Goal: Use online tool/utility: Utilize a website feature to perform a specific function

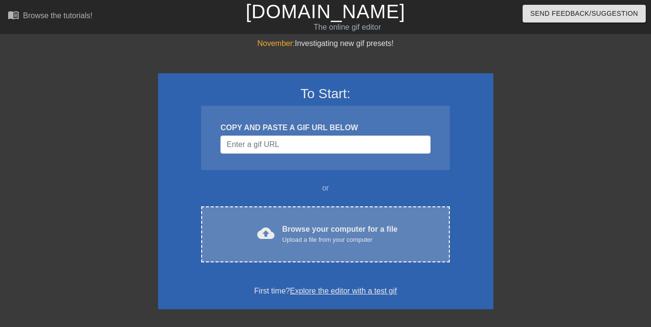
click at [331, 238] on div "Upload a file from your computer" at bounding box center [339, 240] width 115 height 10
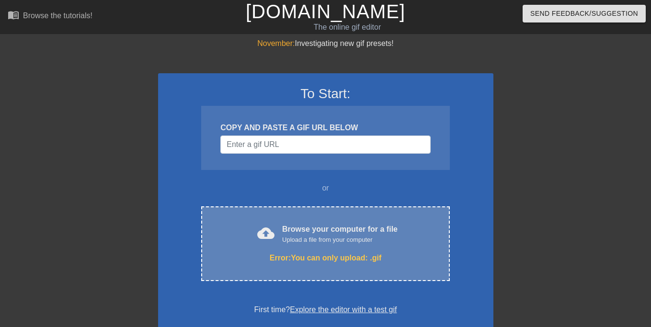
click at [344, 234] on div "Browse your computer for a file Upload a file from your computer" at bounding box center [339, 234] width 115 height 21
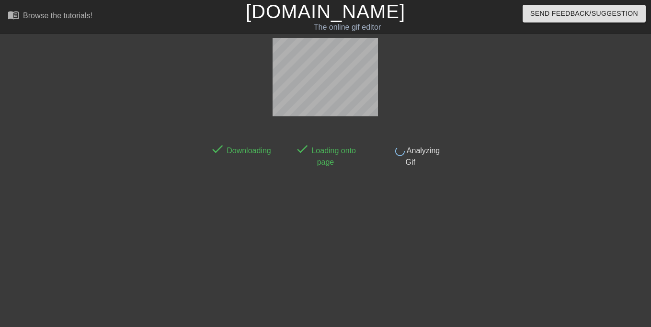
scroll to position [23, 0]
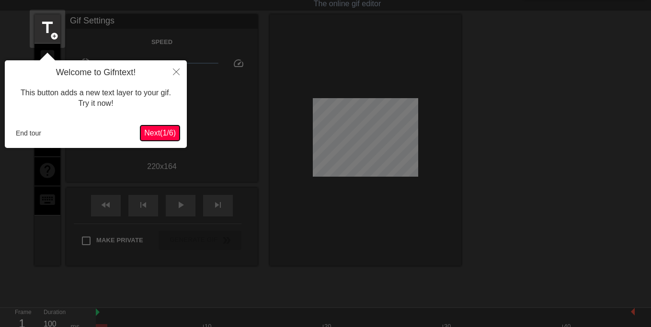
click at [162, 135] on span "Next ( 1 / 6 )" at bounding box center [160, 133] width 32 height 8
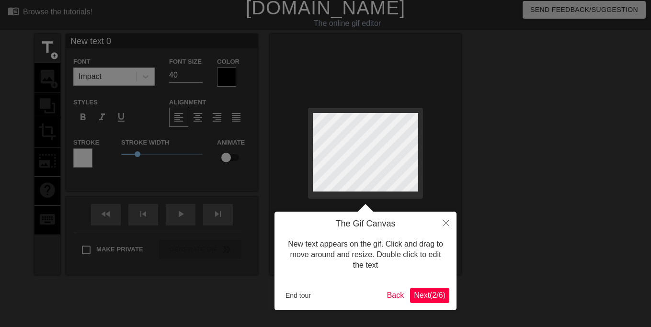
scroll to position [0, 0]
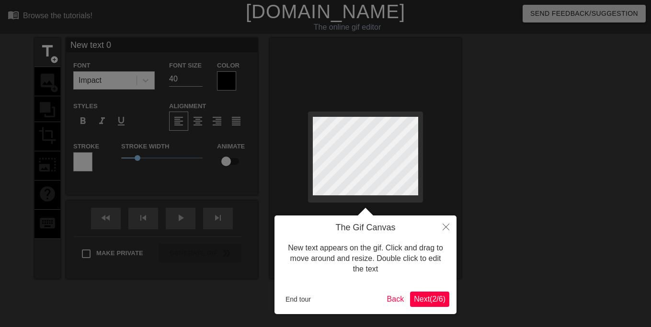
click at [421, 299] on span "Next ( 2 / 6 )" at bounding box center [430, 299] width 32 height 8
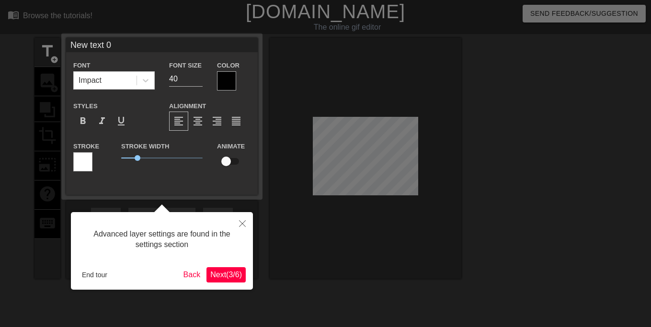
scroll to position [23, 0]
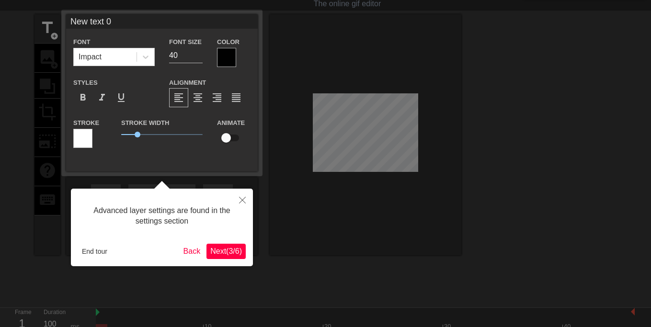
click at [226, 253] on span "Next ( 3 / 6 )" at bounding box center [226, 251] width 32 height 8
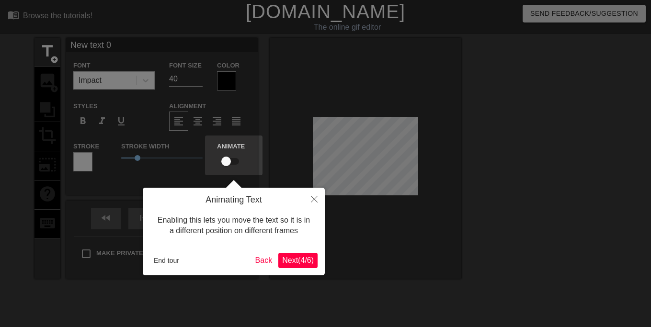
click at [314, 262] on button "Next ( 4 / 6 )" at bounding box center [297, 260] width 39 height 15
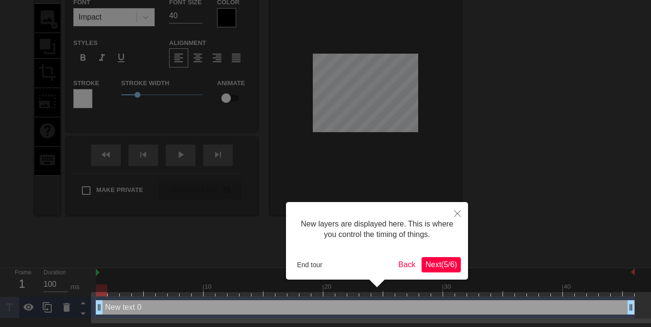
click at [434, 267] on span "Next ( 5 / 6 )" at bounding box center [441, 265] width 32 height 8
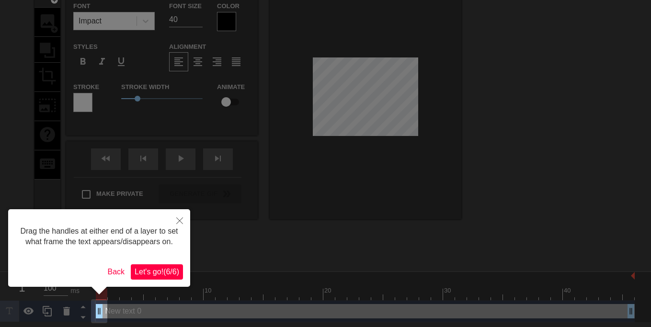
click at [164, 275] on span "Let's go! ( 6 / 6 )" at bounding box center [157, 272] width 45 height 8
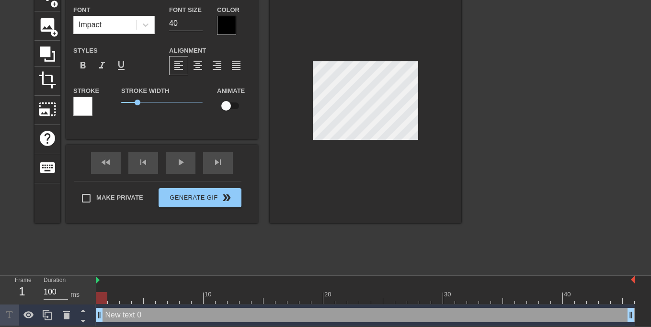
scroll to position [57, 0]
drag, startPoint x: 397, startPoint y: 140, endPoint x: 324, endPoint y: 174, distance: 81.0
click at [324, 174] on div at bounding box center [366, 102] width 192 height 241
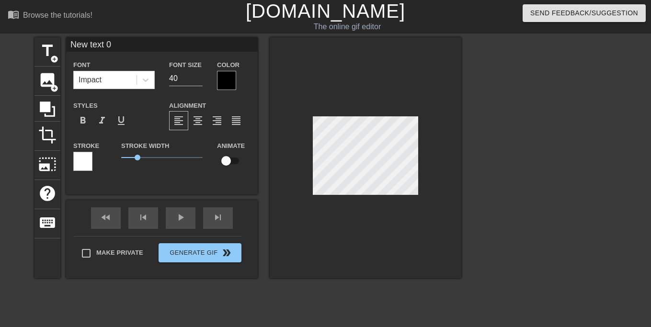
scroll to position [0, 0]
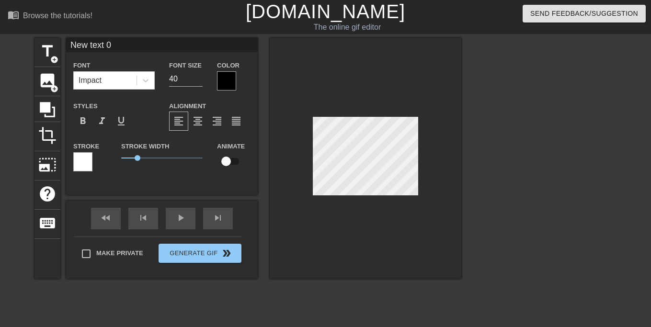
click at [97, 176] on div "title add_circle image add_circle crop photo_size_select_large help keyboard Ne…" at bounding box center [247, 158] width 427 height 241
click at [340, 243] on div at bounding box center [366, 158] width 192 height 241
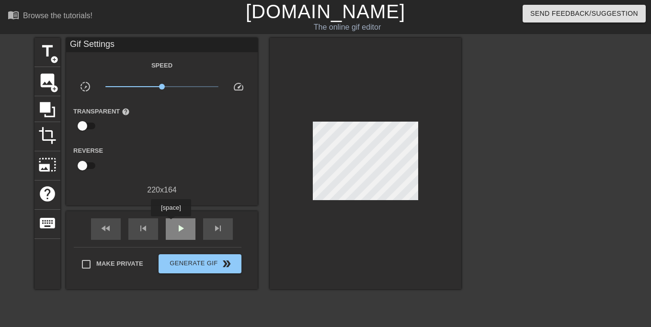
click at [175, 226] on span "play_arrow" at bounding box center [180, 228] width 11 height 11
click at [184, 230] on span "pause" at bounding box center [180, 228] width 11 height 11
click at [49, 79] on span "image" at bounding box center [47, 80] width 18 height 18
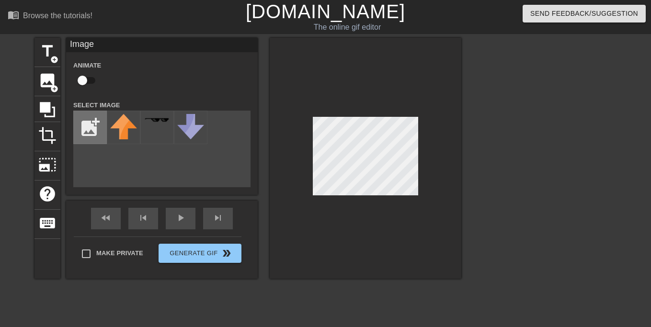
click at [85, 130] on input "file" at bounding box center [90, 127] width 33 height 33
type input "C:\fakepath\Sonic_Art_Assets_DVD_-_Eggman_-_4.webp"
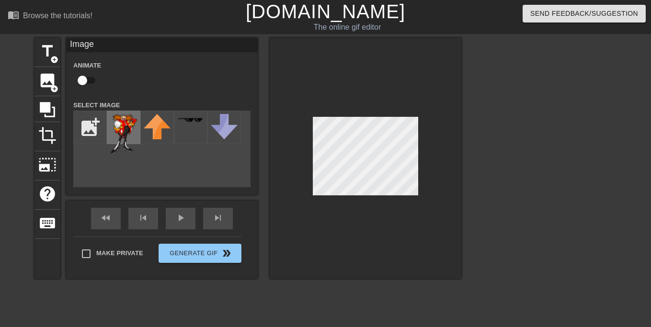
click at [114, 123] on img at bounding box center [123, 134] width 27 height 40
click at [432, 232] on div at bounding box center [366, 158] width 192 height 241
click at [187, 222] on div "play_arrow" at bounding box center [181, 219] width 30 height 22
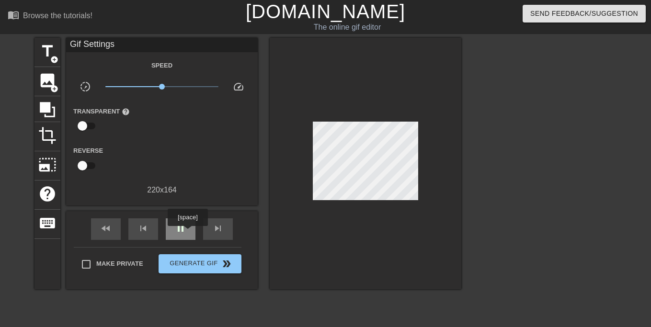
click at [187, 233] on div "pause" at bounding box center [181, 229] width 30 height 22
click at [186, 231] on span "play_arrow" at bounding box center [180, 228] width 11 height 11
click at [46, 85] on span "image" at bounding box center [47, 80] width 18 height 18
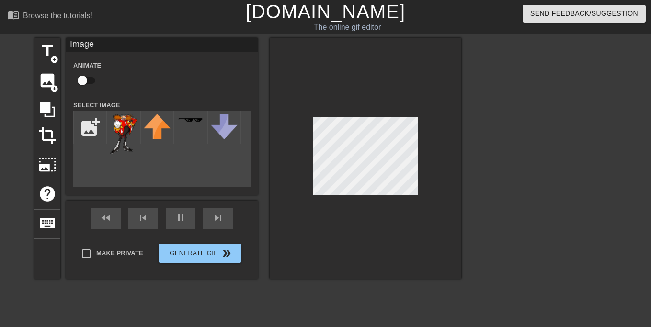
click at [190, 168] on div "title add_circle image add_circle crop photo_size_select_large help keyboard Im…" at bounding box center [247, 158] width 427 height 241
click at [122, 132] on img at bounding box center [123, 134] width 27 height 40
click at [113, 218] on div "fast_rewind" at bounding box center [106, 219] width 30 height 22
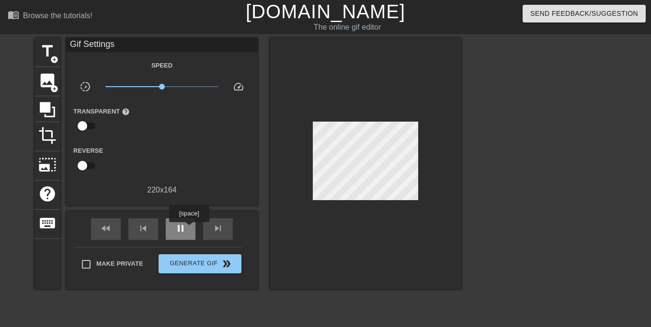
click at [189, 229] on div "pause" at bounding box center [181, 229] width 30 height 22
click at [217, 225] on span "skip_next" at bounding box center [217, 228] width 11 height 11
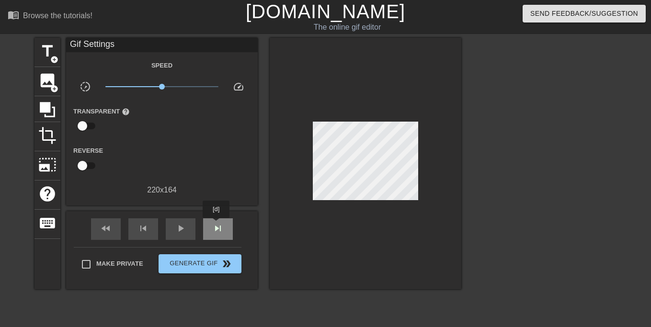
click at [217, 225] on span "skip_next" at bounding box center [217, 228] width 11 height 11
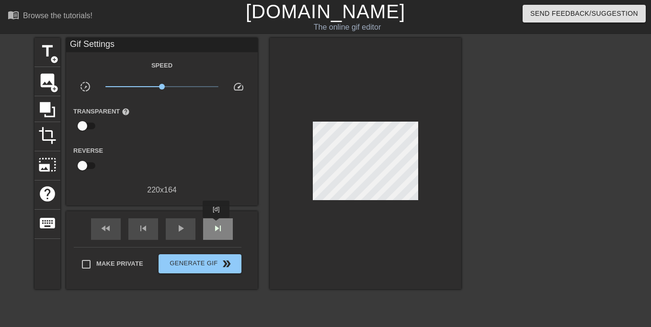
click at [217, 225] on span "skip_next" at bounding box center [217, 228] width 11 height 11
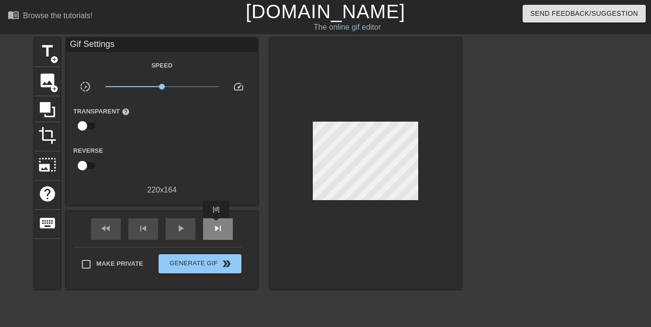
click at [217, 225] on span "skip_next" at bounding box center [217, 228] width 11 height 11
click at [215, 225] on span "skip_next" at bounding box center [217, 228] width 11 height 11
click at [214, 226] on span "skip_next" at bounding box center [217, 228] width 11 height 11
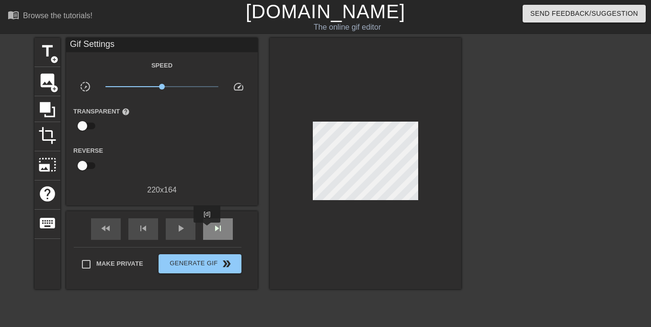
click at [207, 230] on div "skip_next" at bounding box center [218, 229] width 30 height 22
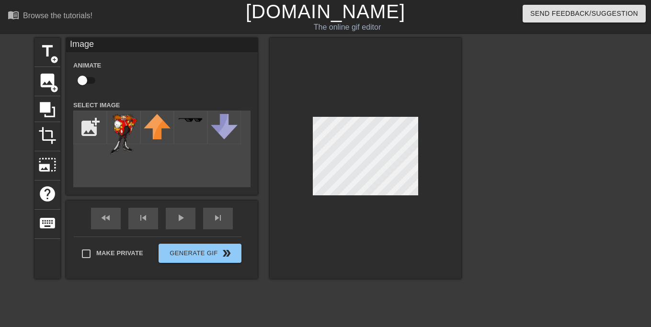
click at [139, 173] on div "title add_circle image add_circle crop photo_size_select_large help keyboard Im…" at bounding box center [247, 158] width 427 height 241
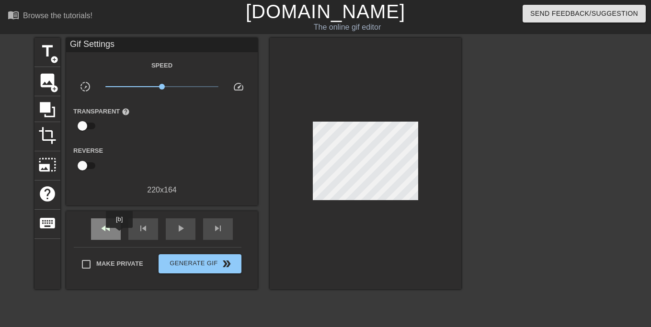
click at [120, 235] on div "fast_rewind" at bounding box center [106, 229] width 30 height 22
click at [53, 89] on span "add_circle" at bounding box center [54, 89] width 8 height 8
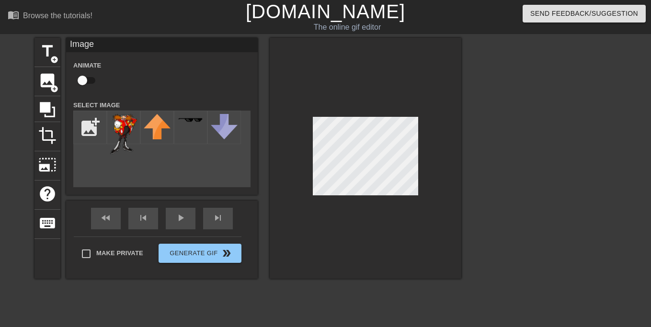
drag, startPoint x: 122, startPoint y: 128, endPoint x: 105, endPoint y: 170, distance: 45.6
click at [105, 170] on div "add_photo_alternate" at bounding box center [161, 149] width 177 height 77
click at [56, 138] on span "crop" at bounding box center [47, 135] width 18 height 18
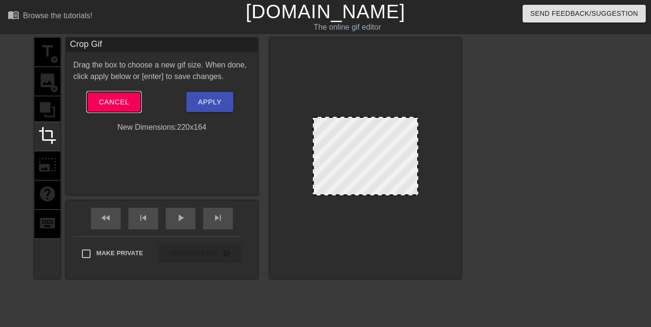
click at [114, 107] on span "Cancel" at bounding box center [114, 102] width 30 height 12
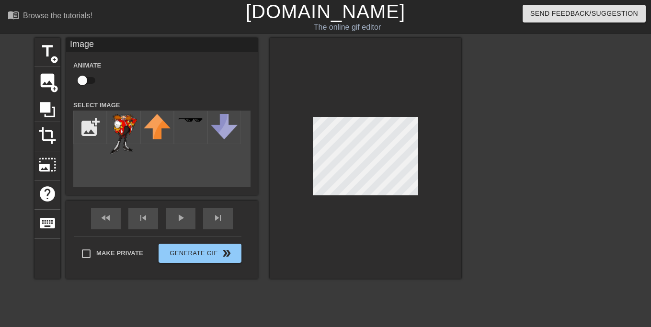
click at [114, 174] on div "title add_circle image add_circle crop photo_size_select_large help keyboard Im…" at bounding box center [247, 158] width 427 height 241
click at [49, 165] on span "photo_size_select_large" at bounding box center [47, 165] width 18 height 18
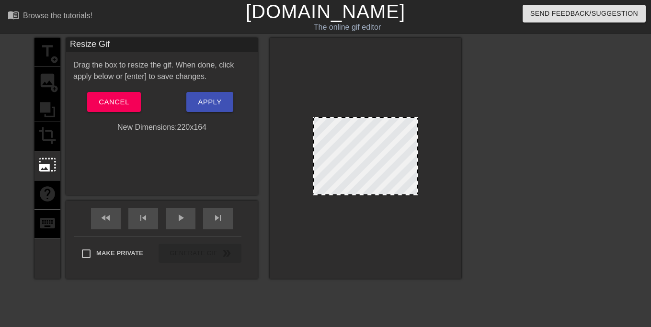
click at [114, 163] on div "Resize Gif Drag the box to resize the gif. When done, click apply below or [ent…" at bounding box center [162, 116] width 192 height 157
click at [112, 103] on span "Cancel" at bounding box center [114, 102] width 30 height 12
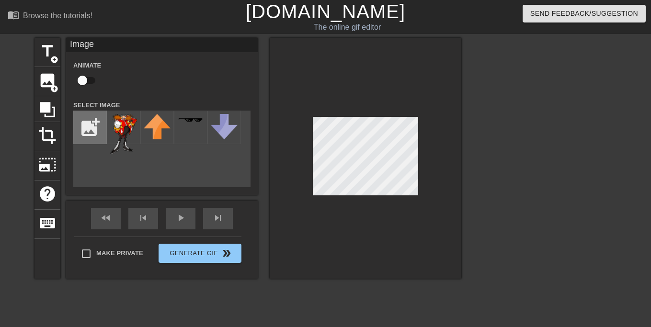
click at [88, 129] on input "file" at bounding box center [90, 127] width 33 height 33
type input "C:\fakepath\Sonic_Art_Assets_DVD_-_Eggman_-_4-photoaidcom-cropped.webp"
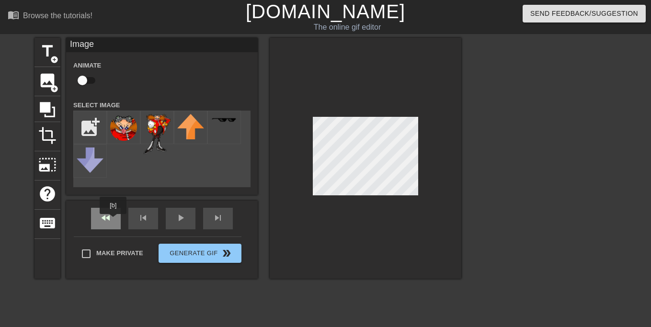
click at [104, 219] on div "fast_rewind" at bounding box center [106, 219] width 30 height 22
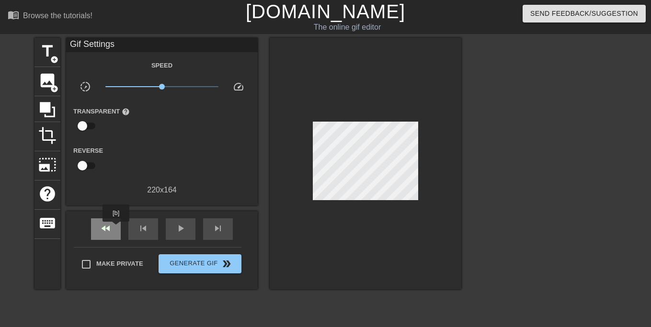
click at [110, 227] on span "fast_rewind" at bounding box center [105, 228] width 11 height 11
click at [45, 86] on span "image" at bounding box center [47, 80] width 18 height 18
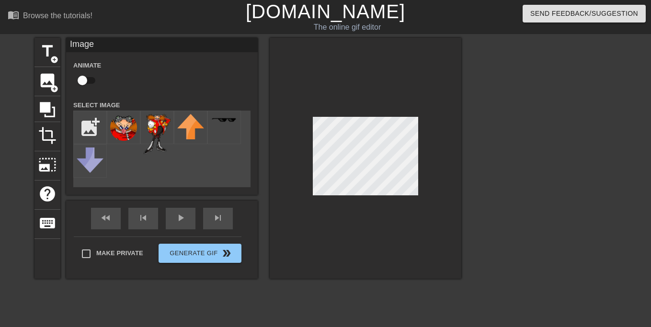
drag, startPoint x: 120, startPoint y: 127, endPoint x: 120, endPoint y: 170, distance: 43.1
click at [120, 170] on div "title add_circle image add_circle crop photo_size_select_large help keyboard Im…" at bounding box center [247, 158] width 427 height 241
click at [119, 127] on img at bounding box center [123, 127] width 27 height 27
click at [122, 131] on img at bounding box center [123, 127] width 27 height 27
click at [364, 161] on div "title add_circle image add_circle crop photo_size_select_large help keyboard Im…" at bounding box center [247, 158] width 427 height 241
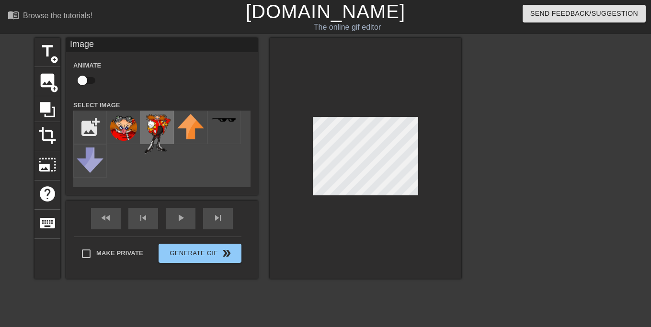
click at [153, 132] on img at bounding box center [157, 134] width 27 height 40
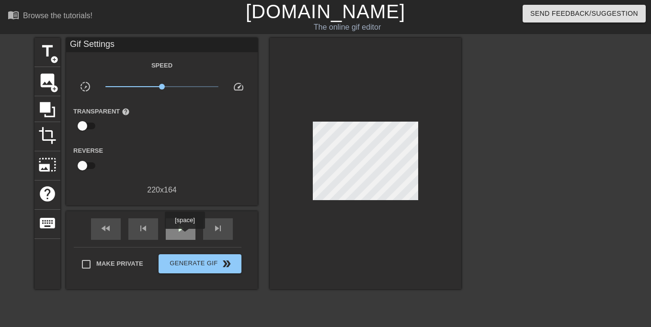
click at [182, 227] on span "play_arrow" at bounding box center [180, 228] width 11 height 11
click at [109, 229] on span "fast_rewind" at bounding box center [105, 228] width 11 height 11
click at [106, 225] on span "fast_rewind" at bounding box center [105, 228] width 11 height 11
click at [184, 231] on span "pause" at bounding box center [180, 228] width 11 height 11
click at [51, 77] on span "image" at bounding box center [47, 80] width 18 height 18
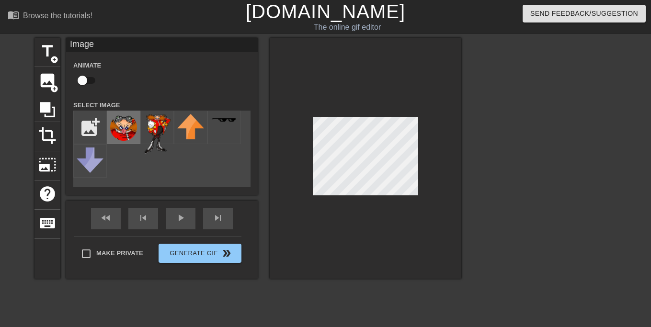
click at [119, 130] on img at bounding box center [123, 127] width 27 height 27
click at [183, 221] on div "play_arrow" at bounding box center [181, 219] width 30 height 22
